Goal: Navigation & Orientation: Find specific page/section

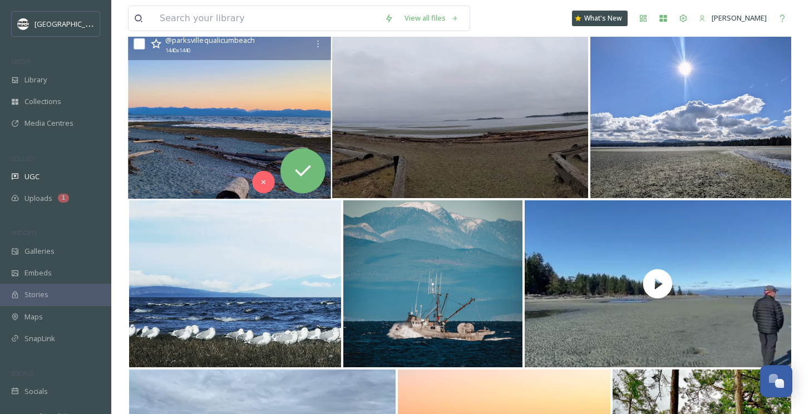
scroll to position [18481, 0]
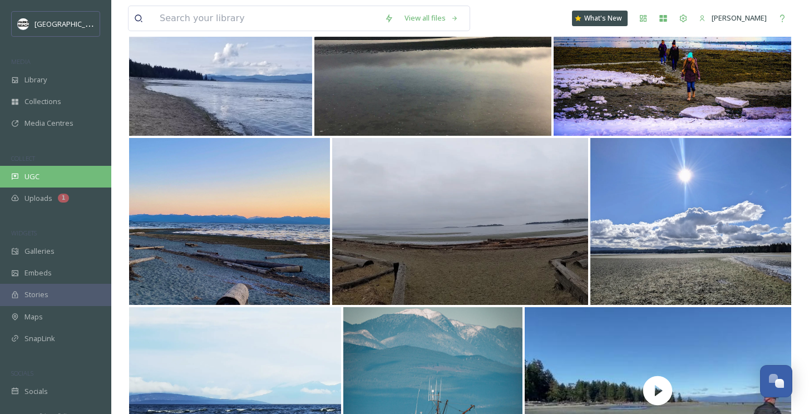
click at [37, 168] on div "UGC" at bounding box center [55, 177] width 111 height 22
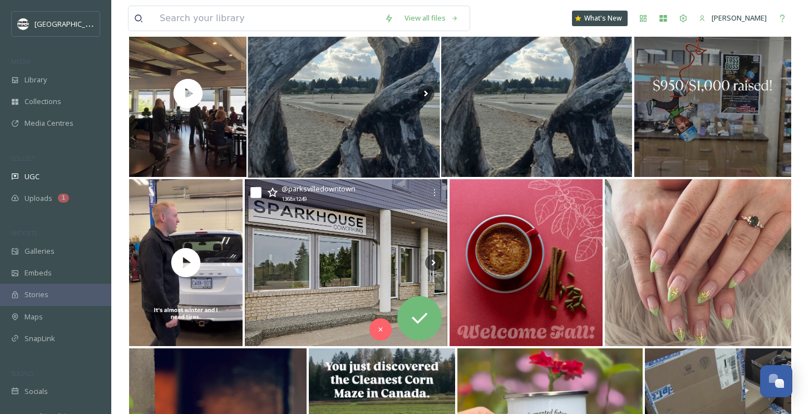
scroll to position [2032, 0]
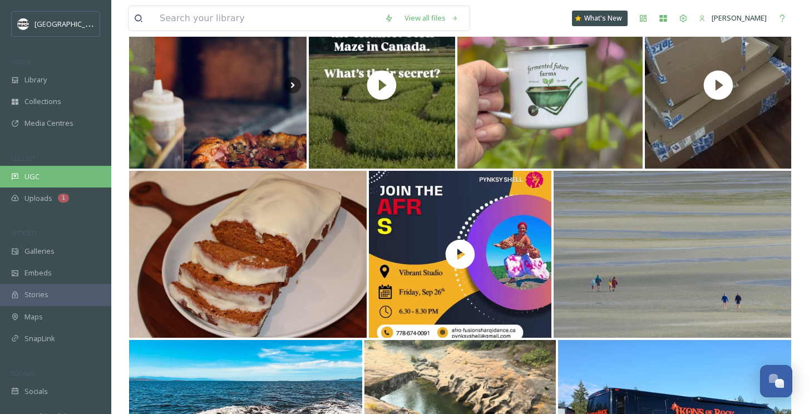
click at [47, 175] on div "UGC" at bounding box center [55, 177] width 111 height 22
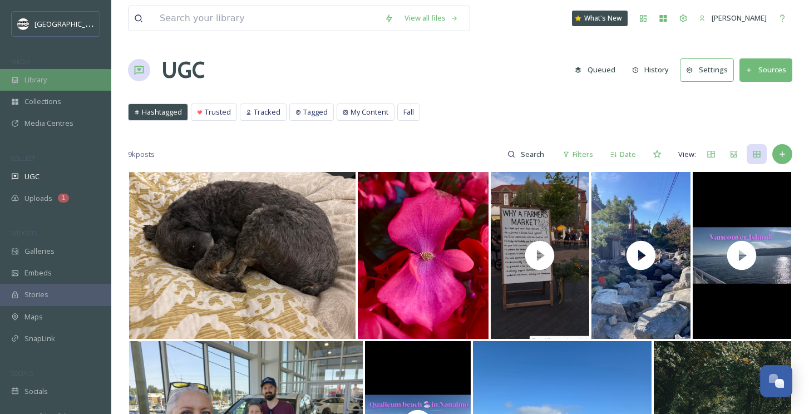
click at [52, 80] on div "Library" at bounding box center [55, 80] width 111 height 22
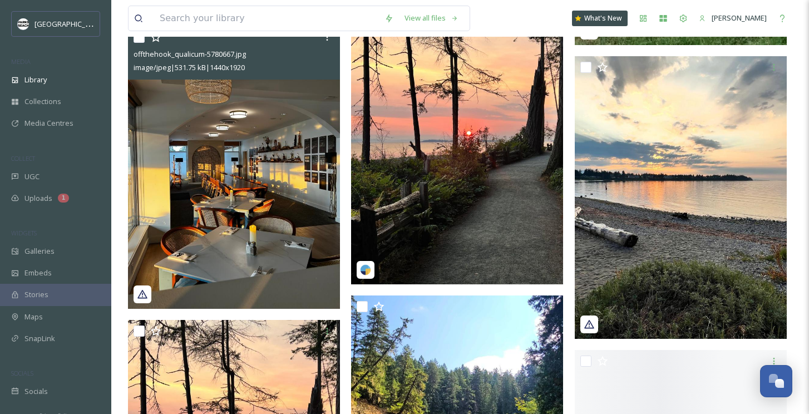
scroll to position [4025, 0]
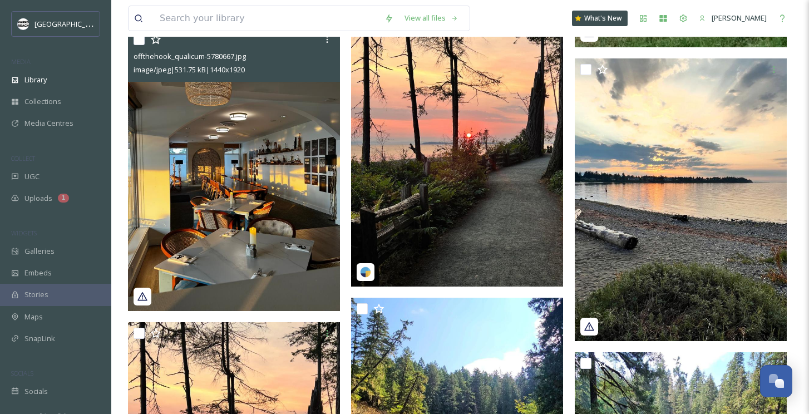
click at [234, 175] on img at bounding box center [234, 169] width 212 height 283
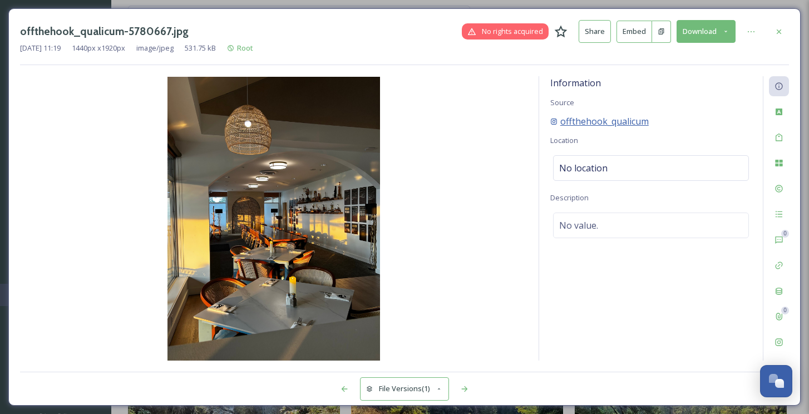
click at [620, 122] on span "offthehook_qualicum" at bounding box center [605, 121] width 89 height 13
click at [776, 30] on icon at bounding box center [779, 31] width 9 height 9
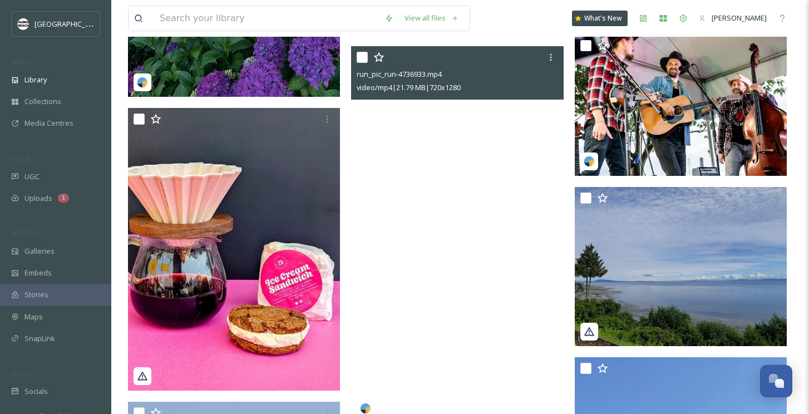
scroll to position [10820, 0]
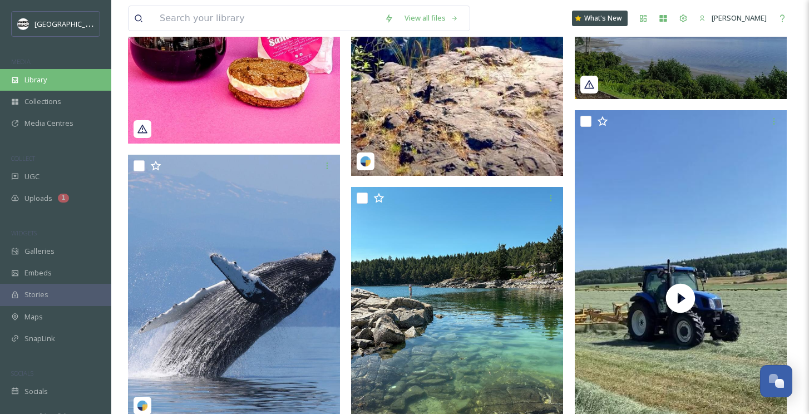
click at [44, 80] on span "Library" at bounding box center [35, 80] width 22 height 11
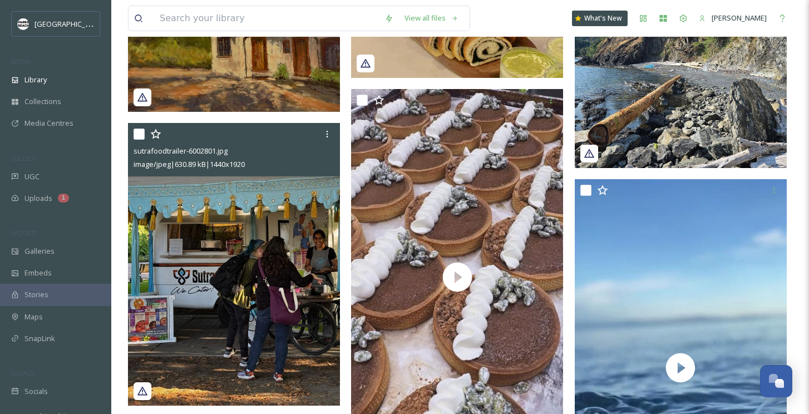
scroll to position [1943, 0]
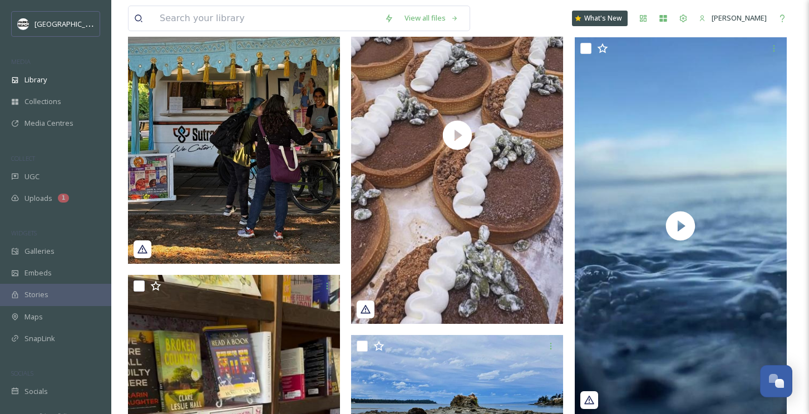
click at [213, 176] on img at bounding box center [234, 122] width 212 height 283
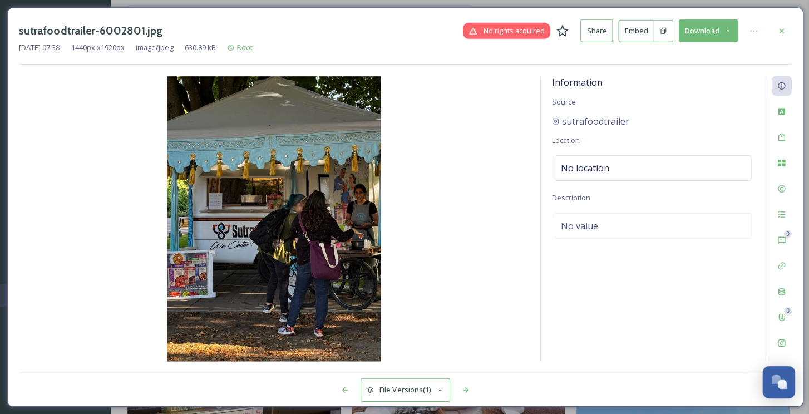
scroll to position [1649, 0]
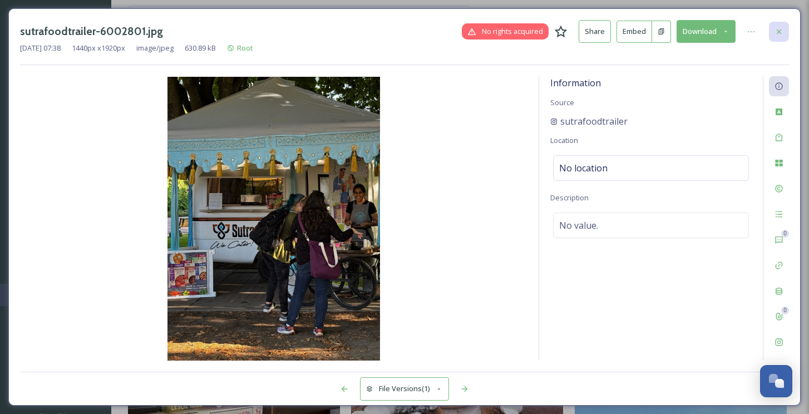
click at [778, 25] on div at bounding box center [779, 32] width 20 height 20
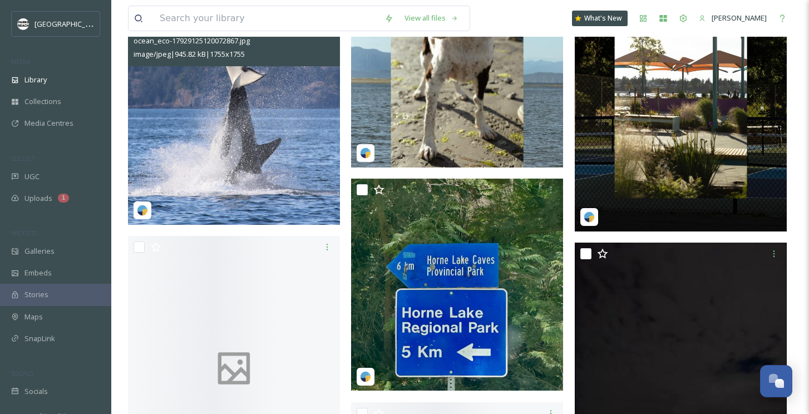
scroll to position [15513, 0]
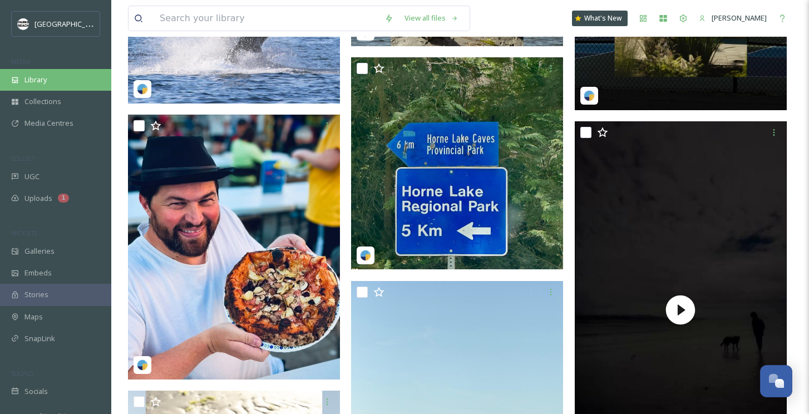
click at [59, 82] on div "Library" at bounding box center [55, 80] width 111 height 22
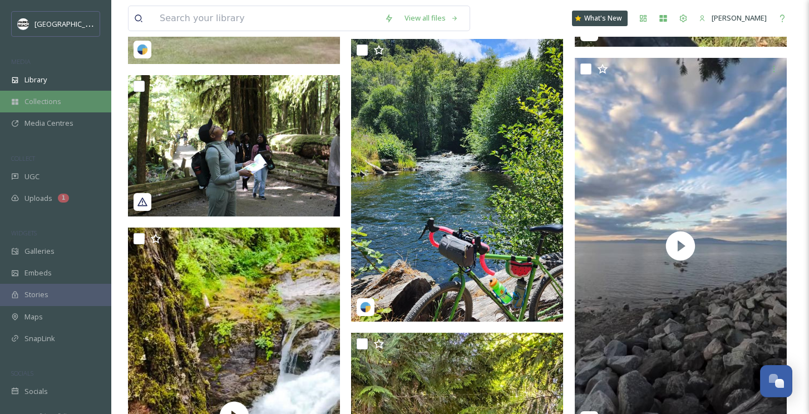
scroll to position [12506, 0]
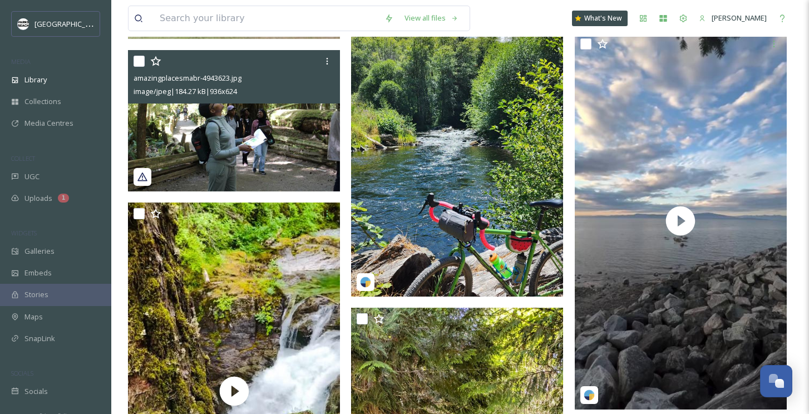
click at [197, 119] on img at bounding box center [234, 120] width 212 height 141
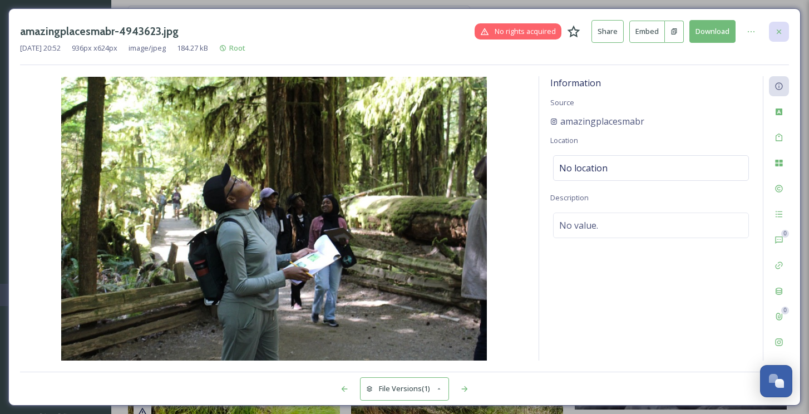
click at [773, 32] on div at bounding box center [779, 32] width 20 height 20
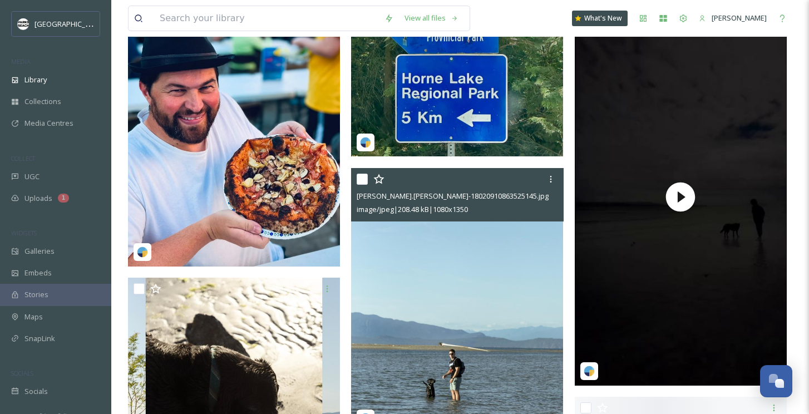
scroll to position [15632, 0]
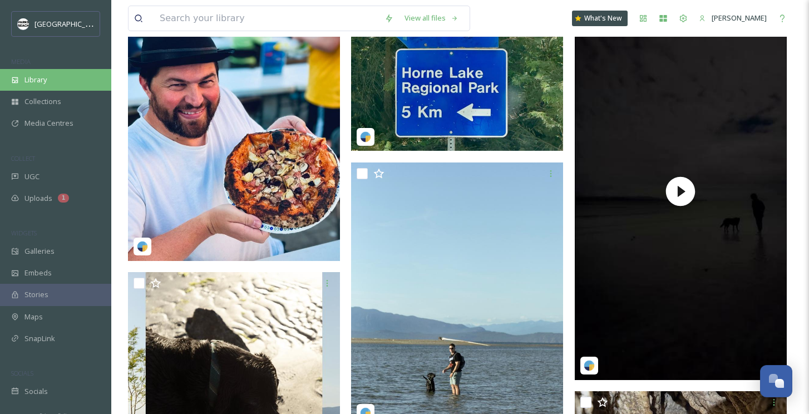
click at [36, 82] on span "Library" at bounding box center [35, 80] width 22 height 11
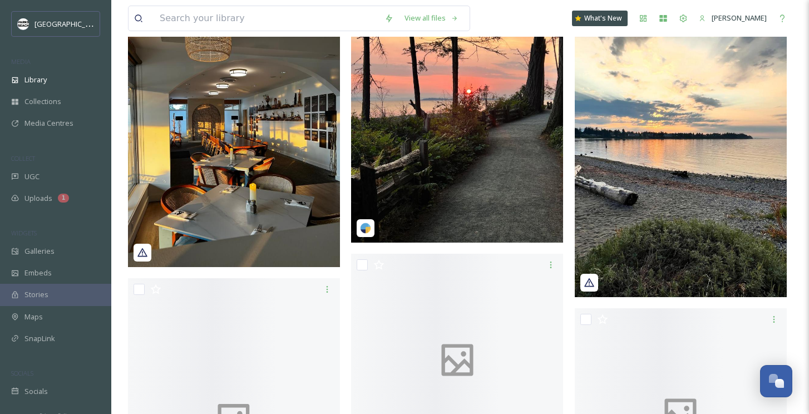
scroll to position [4253, 0]
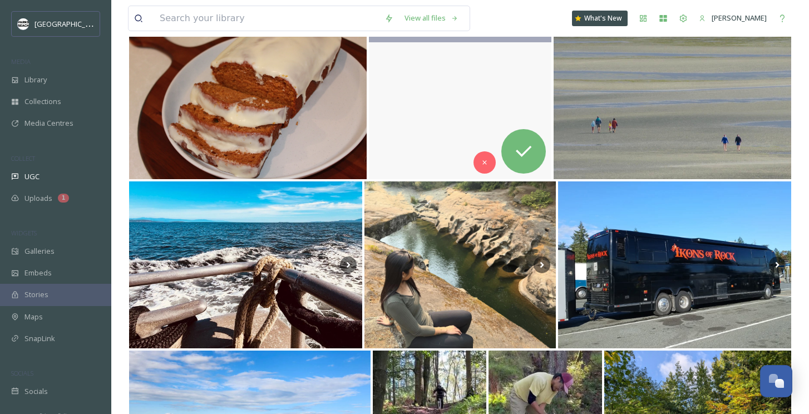
scroll to position [2384, 0]
